Goal: Find specific page/section: Find specific page/section

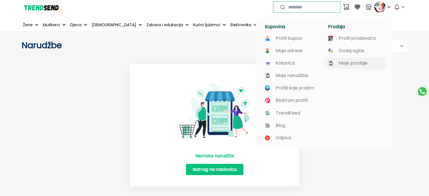
click at [355, 64] on p "Moje prodaje" at bounding box center [353, 63] width 29 height 5
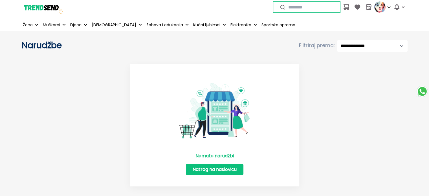
click at [218, 168] on link "Natrag na naslovicu" at bounding box center [214, 169] width 57 height 11
